Goal: Task Accomplishment & Management: Use online tool/utility

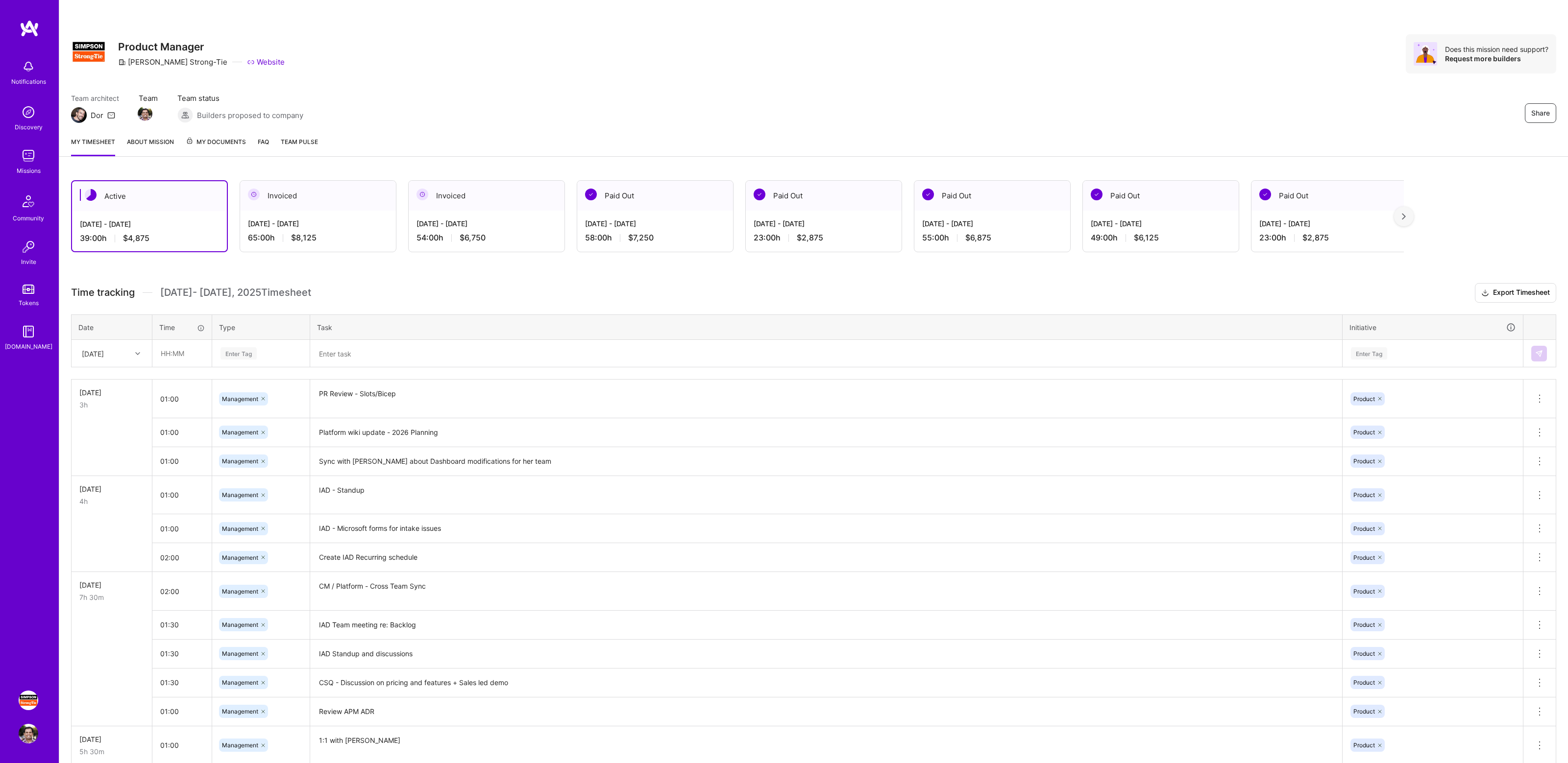
click at [903, 106] on div "Team architect Dor Team Team status Builders proposed to company Share" at bounding box center [814, 108] width 1485 height 30
click at [886, 119] on div "Team architect Dor Team Team status Builders proposed to company Share" at bounding box center [814, 108] width 1485 height 30
click at [178, 361] on input "text" at bounding box center [182, 353] width 58 height 26
type input "01:00"
type input "mana"
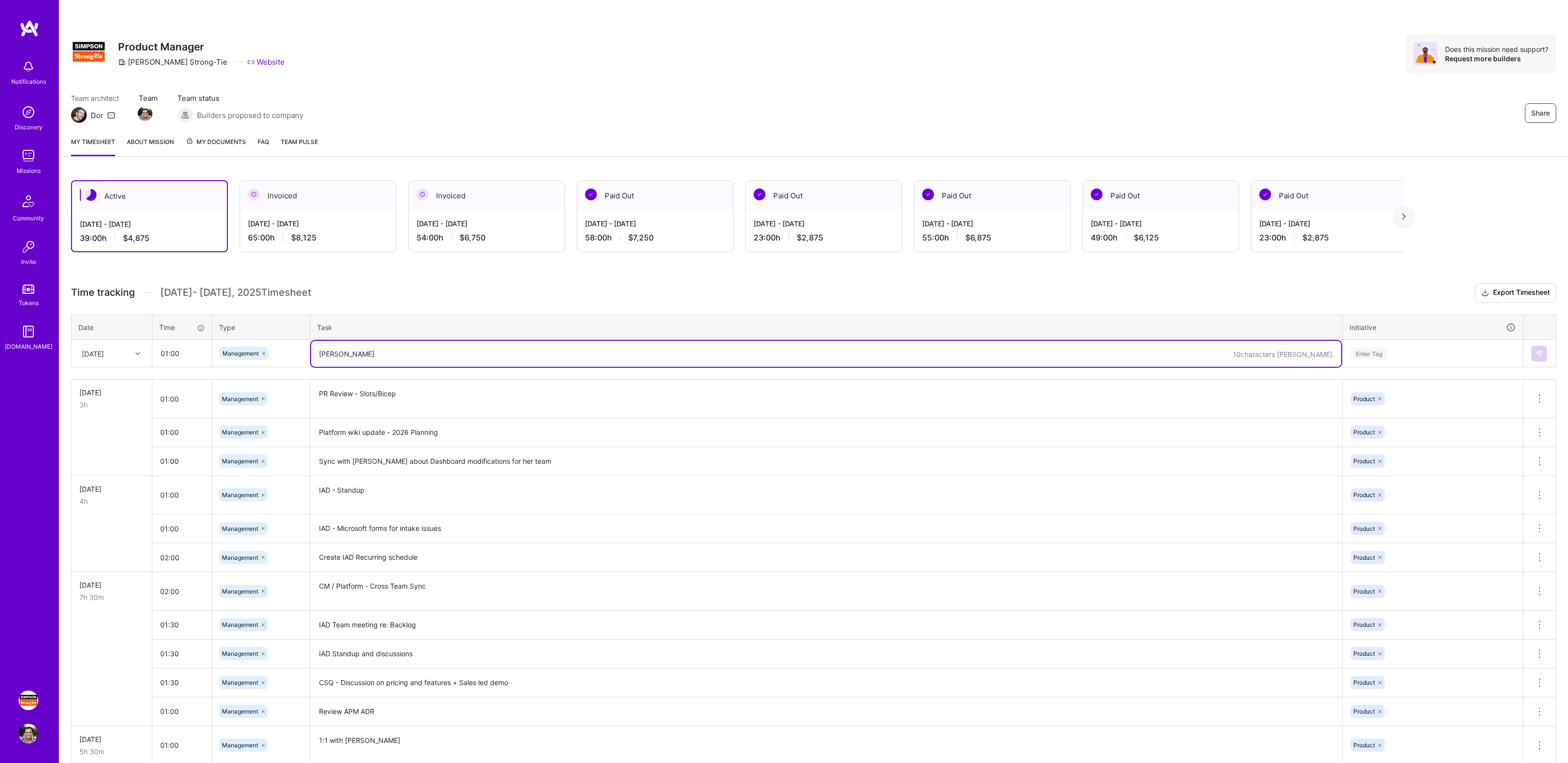
type textarea "Sambit"
type textarea "1:1 with [PERSON_NAME]"
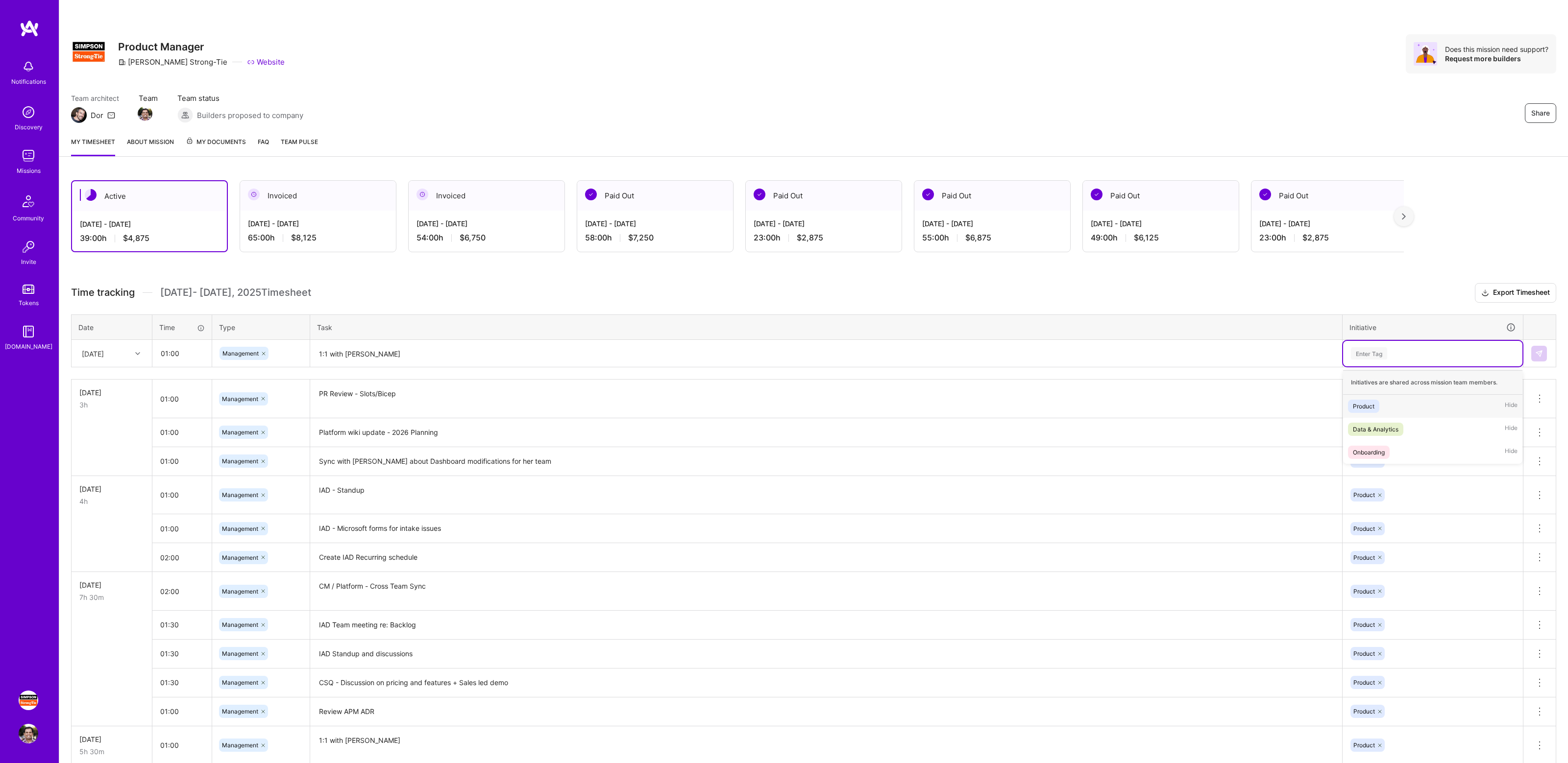
click at [1388, 359] on div "Enter Tag" at bounding box center [1433, 354] width 180 height 26
click at [1382, 403] on div "Product Hide" at bounding box center [1433, 406] width 180 height 23
click at [1538, 354] on img at bounding box center [1539, 354] width 8 height 8
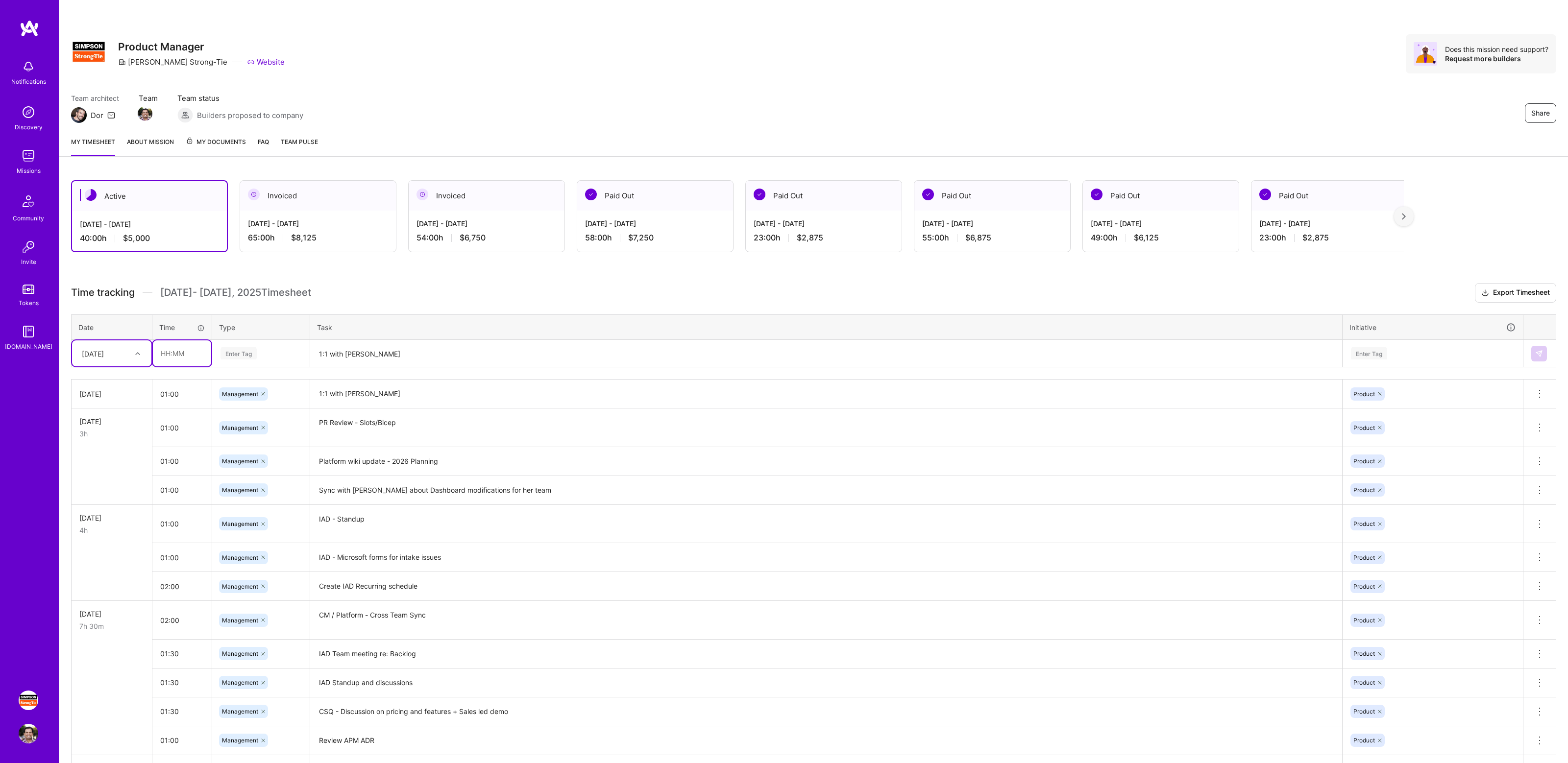
click at [192, 353] on input "text" at bounding box center [182, 353] width 58 height 26
type input "01:00"
type input "mana"
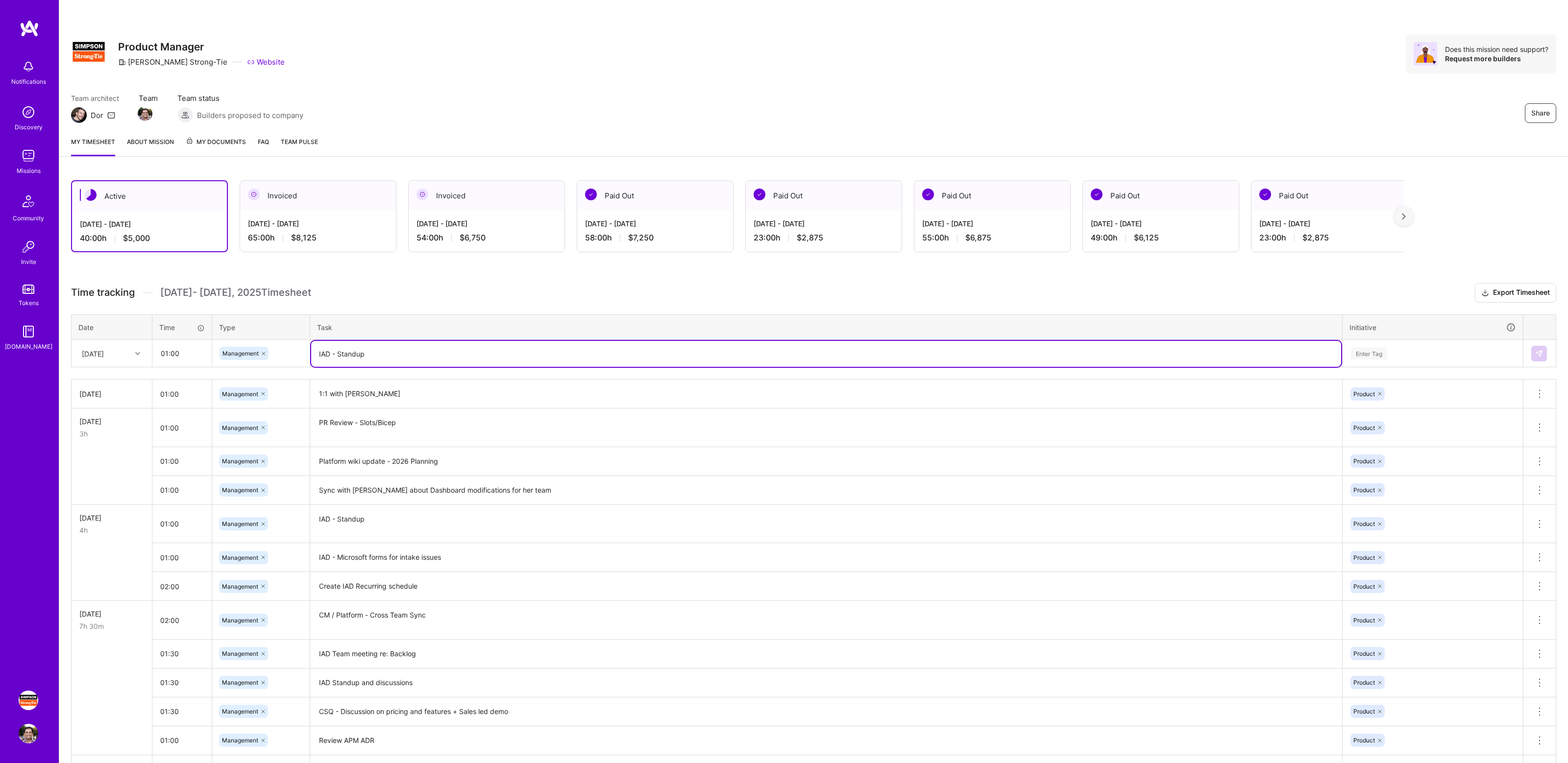
type textarea "IAD - Standup"
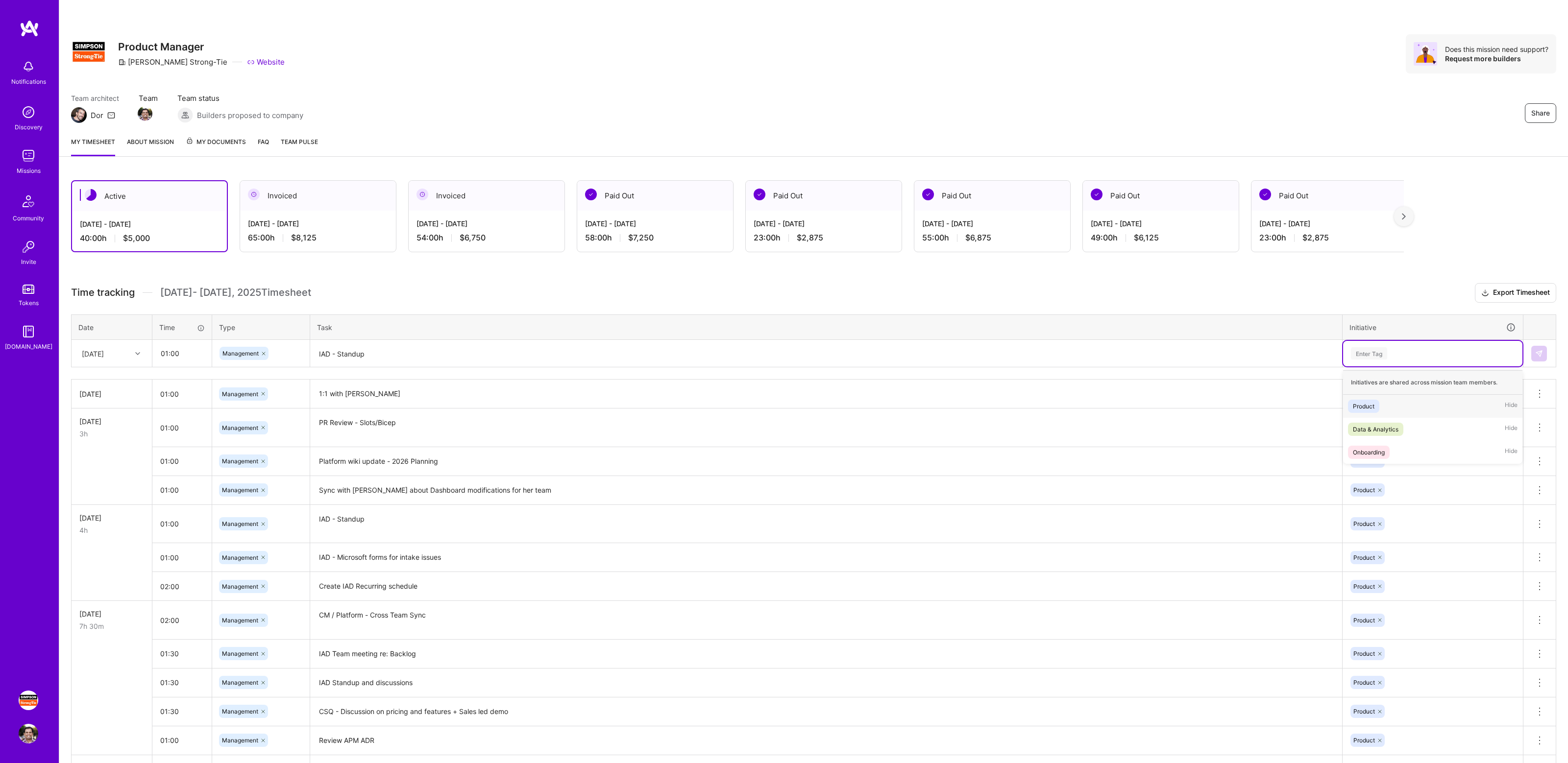
click at [1422, 348] on div "Enter Tag" at bounding box center [1433, 354] width 166 height 12
click at [1393, 412] on div "Product Hide" at bounding box center [1433, 406] width 180 height 23
click at [1538, 353] on img at bounding box center [1539, 354] width 8 height 8
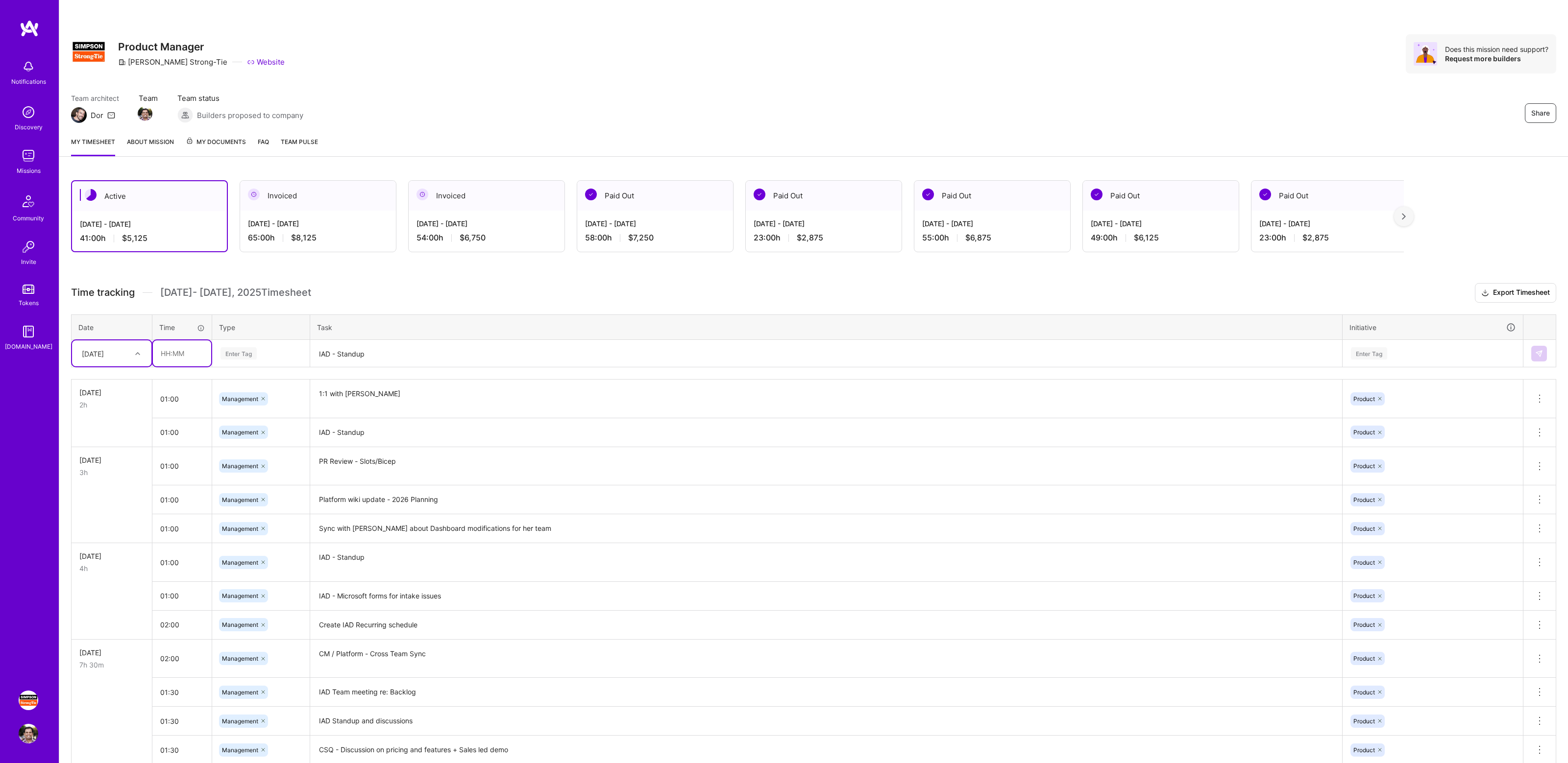
click at [178, 354] on input "text" at bounding box center [182, 353] width 58 height 26
type input "01:00"
type input "mana"
click at [343, 353] on textarea "IAD - Standup" at bounding box center [826, 354] width 1030 height 26
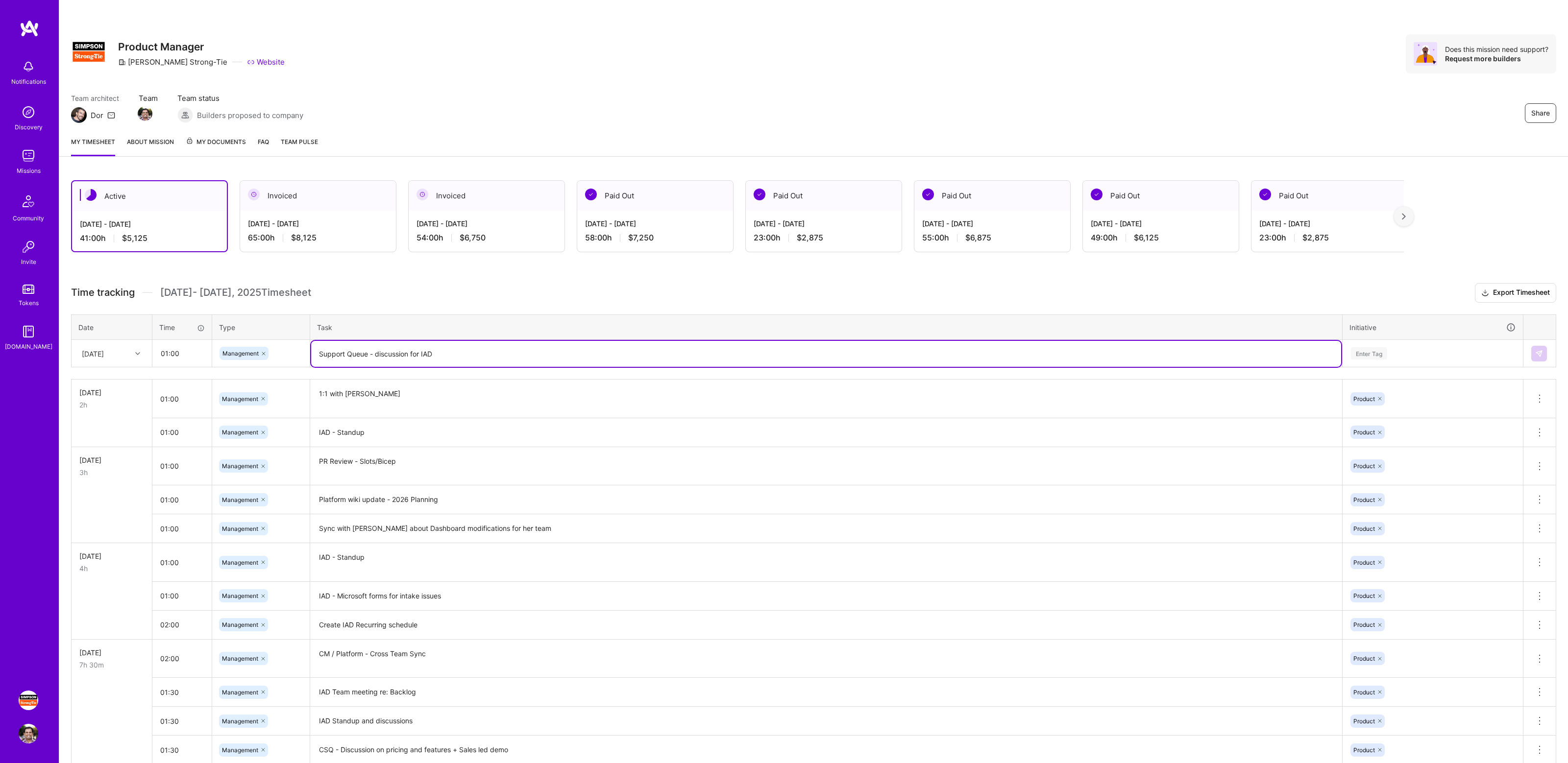
click at [379, 352] on textarea "Support Queue - discussion for IAD" at bounding box center [826, 354] width 1030 height 26
type textarea "Support Queue - Discussion for IAD"
click at [1398, 350] on div "Enter Tag" at bounding box center [1433, 354] width 166 height 12
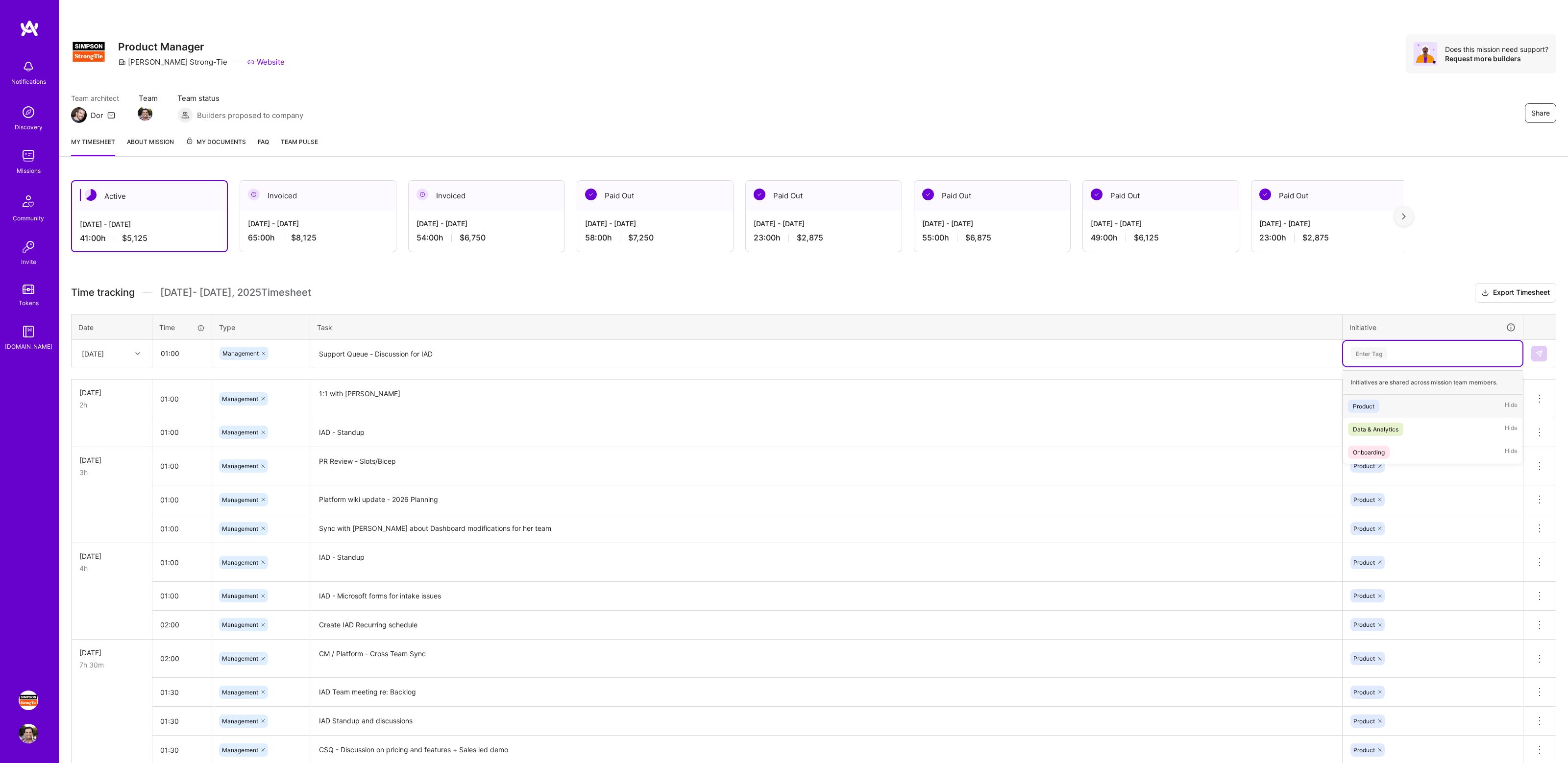
click at [1391, 404] on div "Product Hide" at bounding box center [1433, 406] width 180 height 23
click at [1541, 357] on img at bounding box center [1539, 354] width 8 height 8
